Goal: Transaction & Acquisition: Purchase product/service

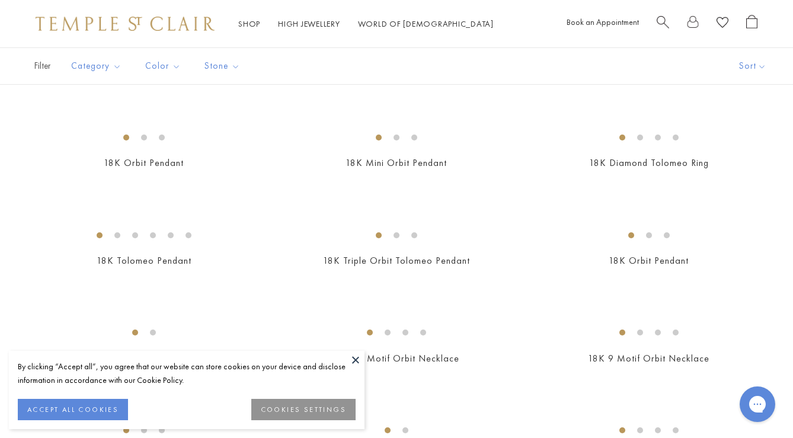
scroll to position [530, 0]
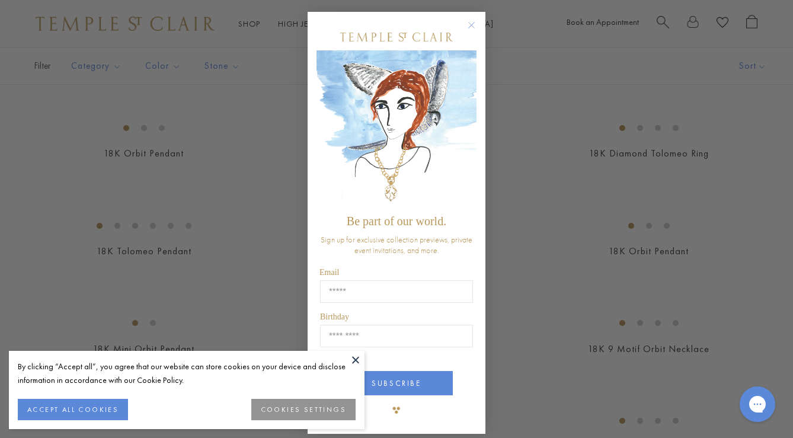
click at [472, 24] on icon "Close dialog" at bounding box center [472, 26] width 6 height 6
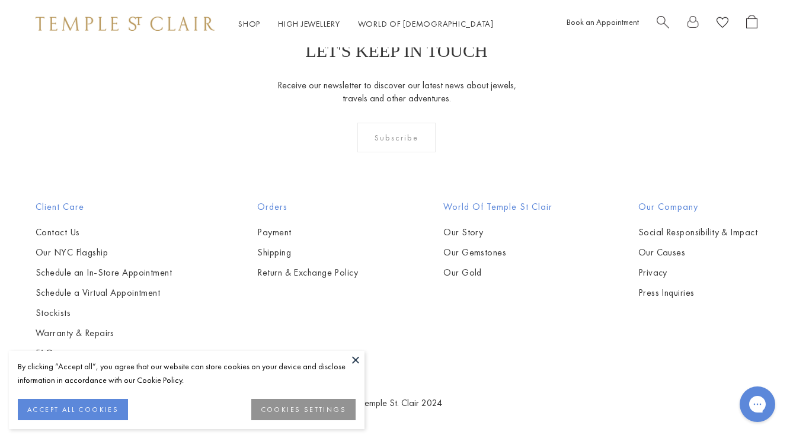
scroll to position [5416, 0]
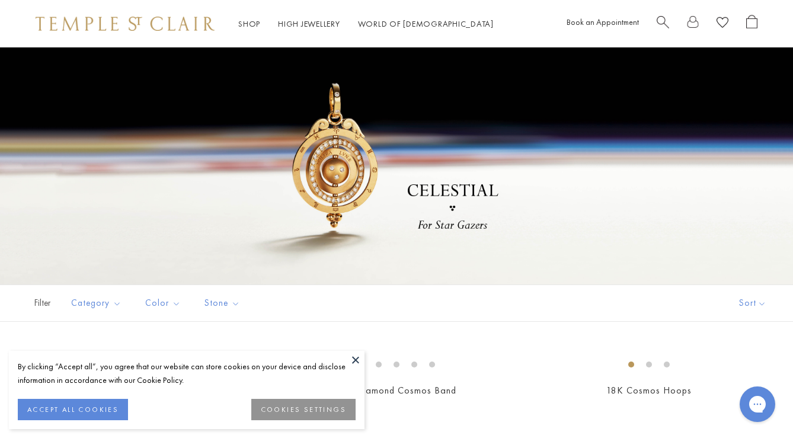
click at [354, 360] on button at bounding box center [356, 360] width 18 height 18
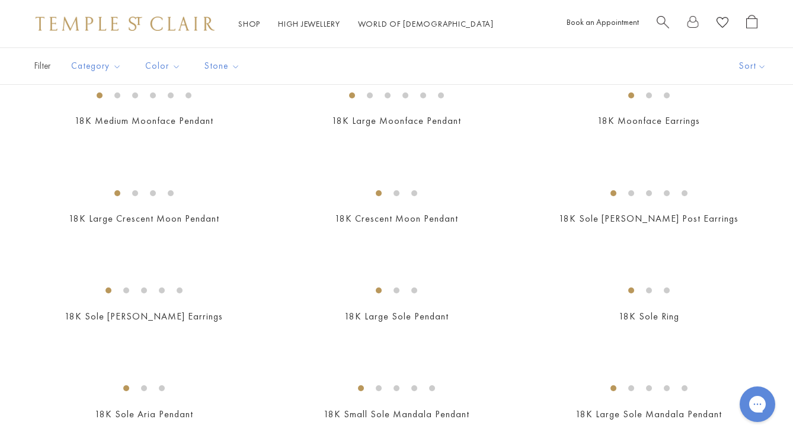
scroll to position [582, 0]
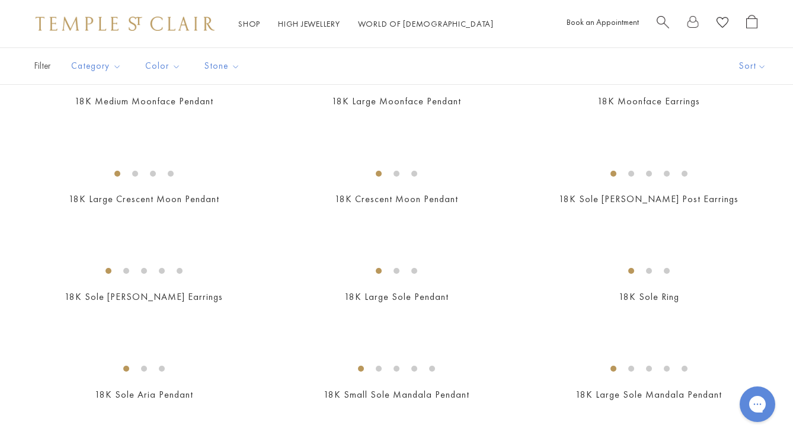
click at [0, 0] on img at bounding box center [0, 0] width 0 height 0
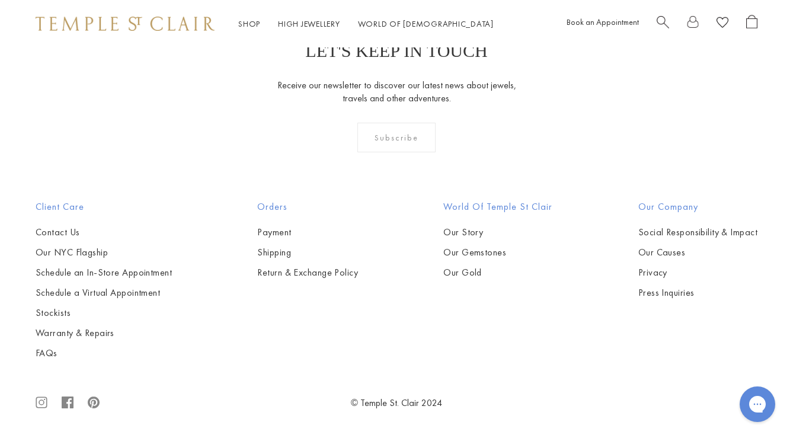
scroll to position [2659, 0]
click at [0, 0] on img at bounding box center [0, 0] width 0 height 0
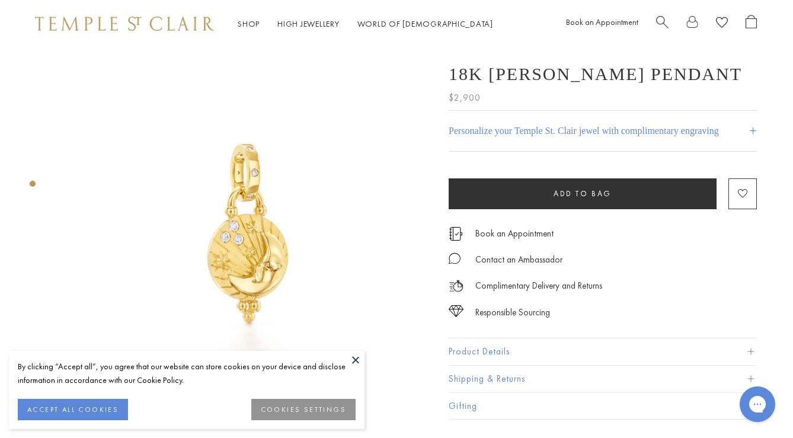
scroll to position [0, 1]
click at [33, 184] on div "Product gallery navigation" at bounding box center [33, 184] width 6 height 6
click at [472, 354] on button "Product Details" at bounding box center [603, 351] width 308 height 27
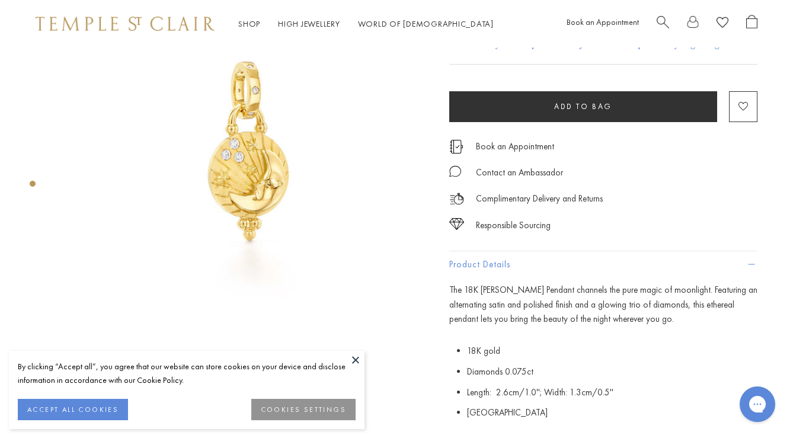
scroll to position [84, 0]
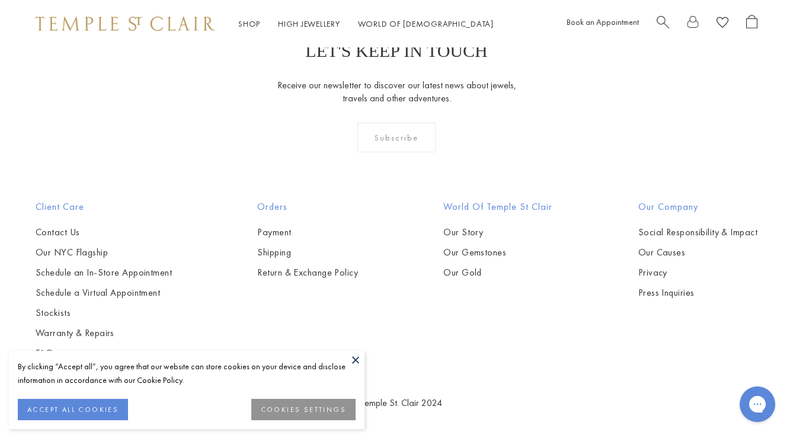
scroll to position [762, 0]
